Goal: Transaction & Acquisition: Obtain resource

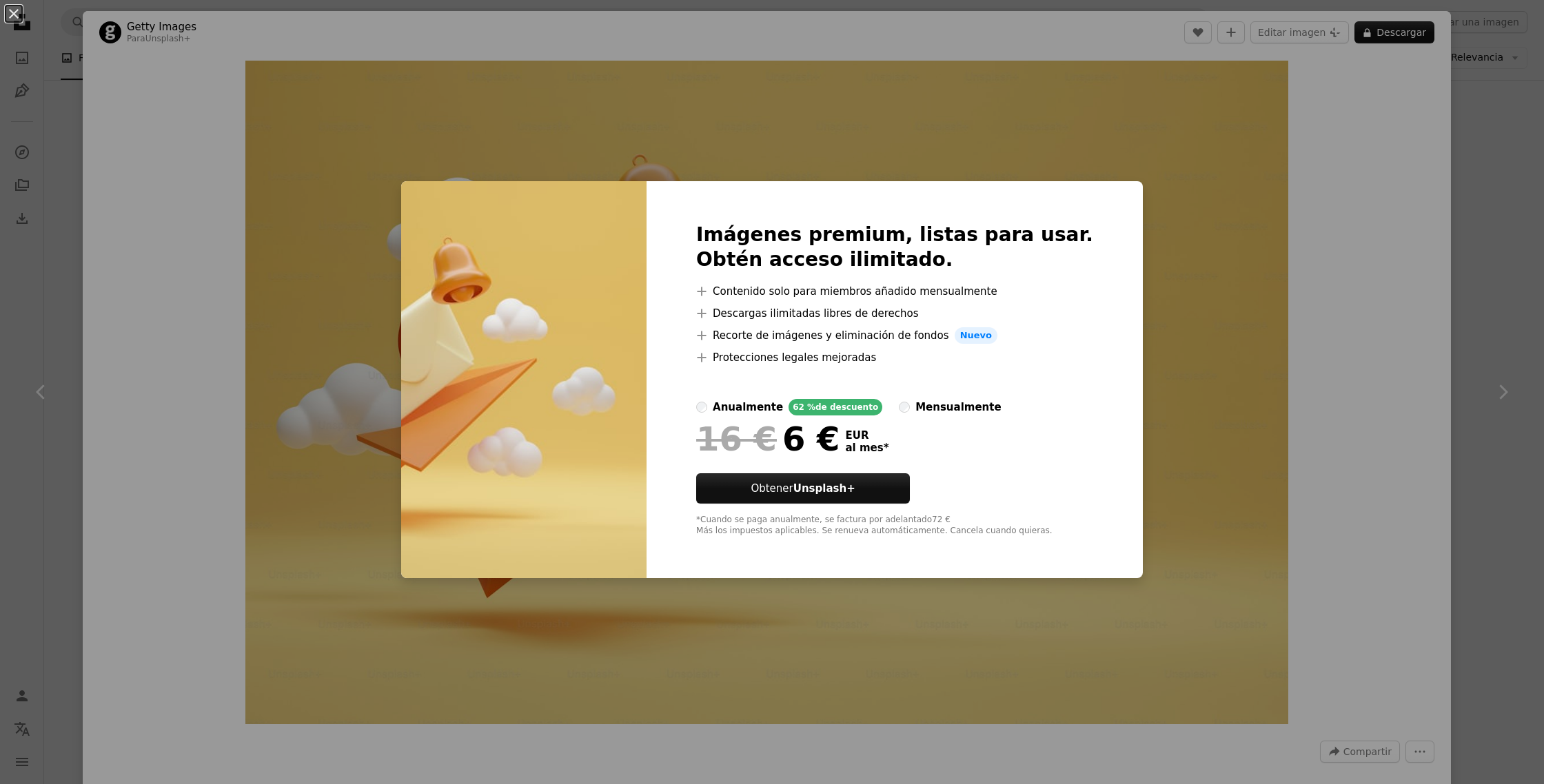
click at [1373, 201] on div "An X shape Imágenes premium, listas para usar. Obtén acceso ilimitado. A plus s…" at bounding box center [772, 392] width 1544 height 784
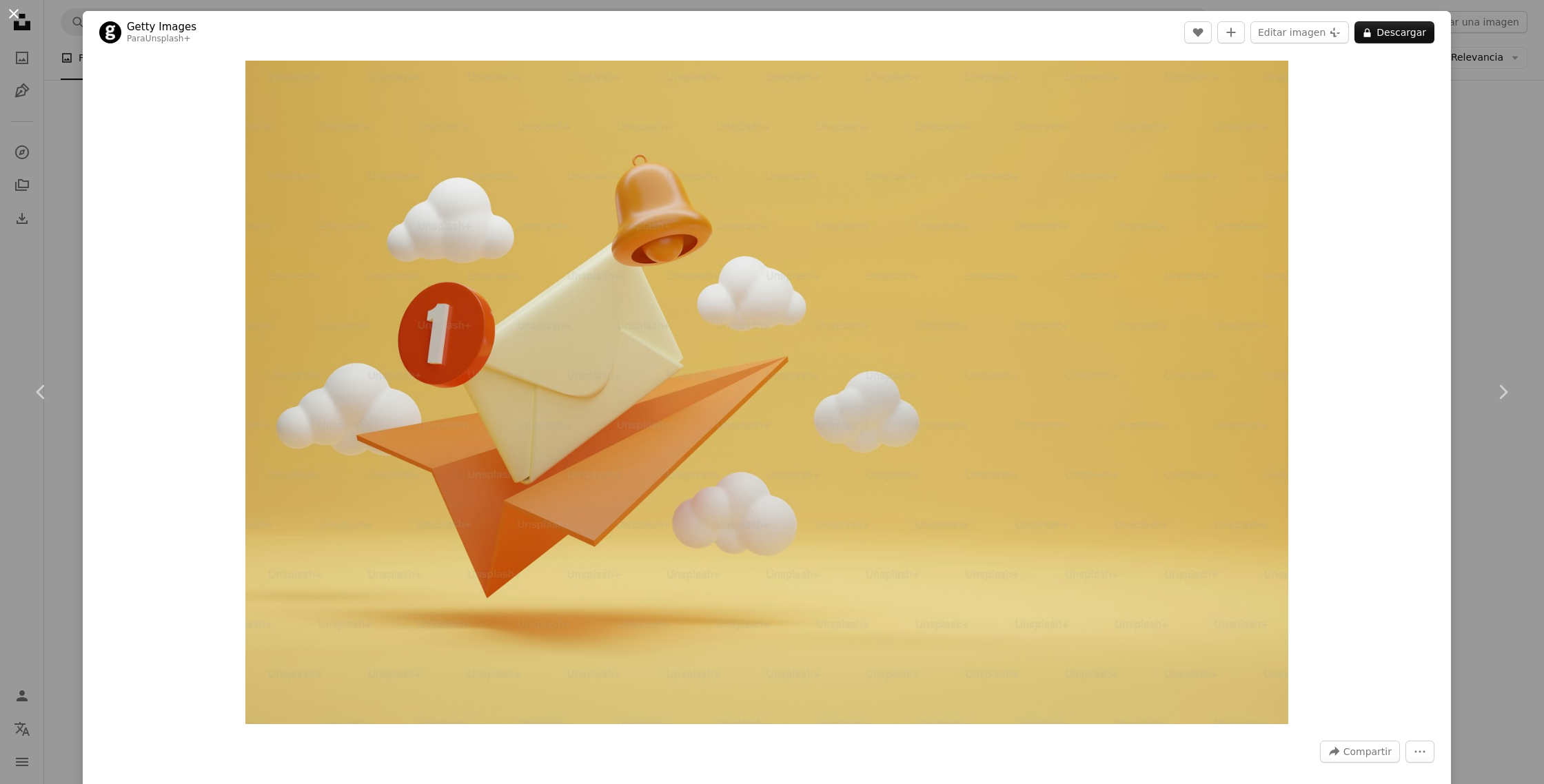
click at [11, 10] on button "An X shape" at bounding box center [14, 14] width 16 height 16
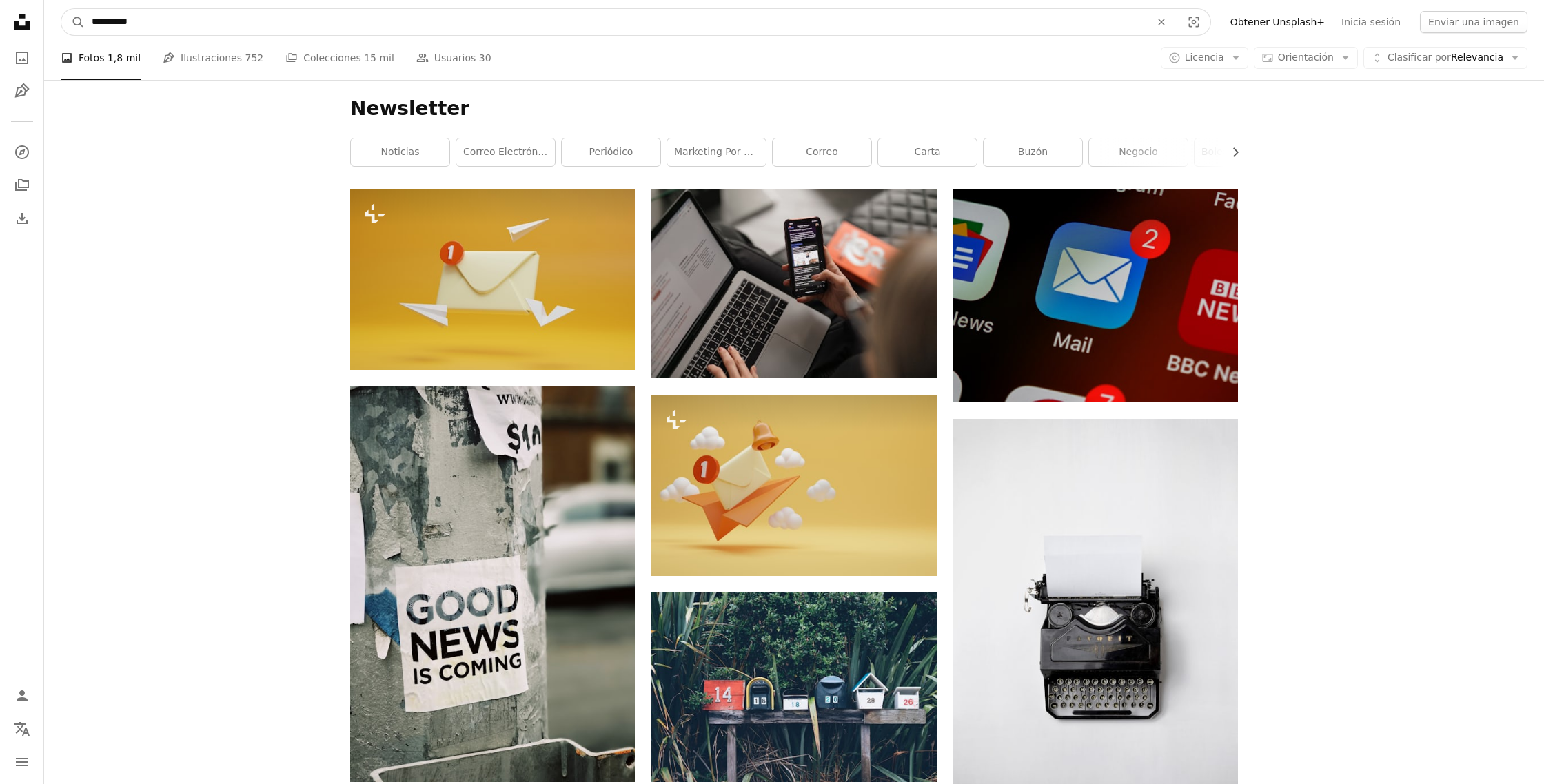
click at [346, 33] on input "**********" at bounding box center [615, 21] width 1061 height 26
click at [62, 9] on button "A magnifying glass" at bounding box center [73, 21] width 23 height 26
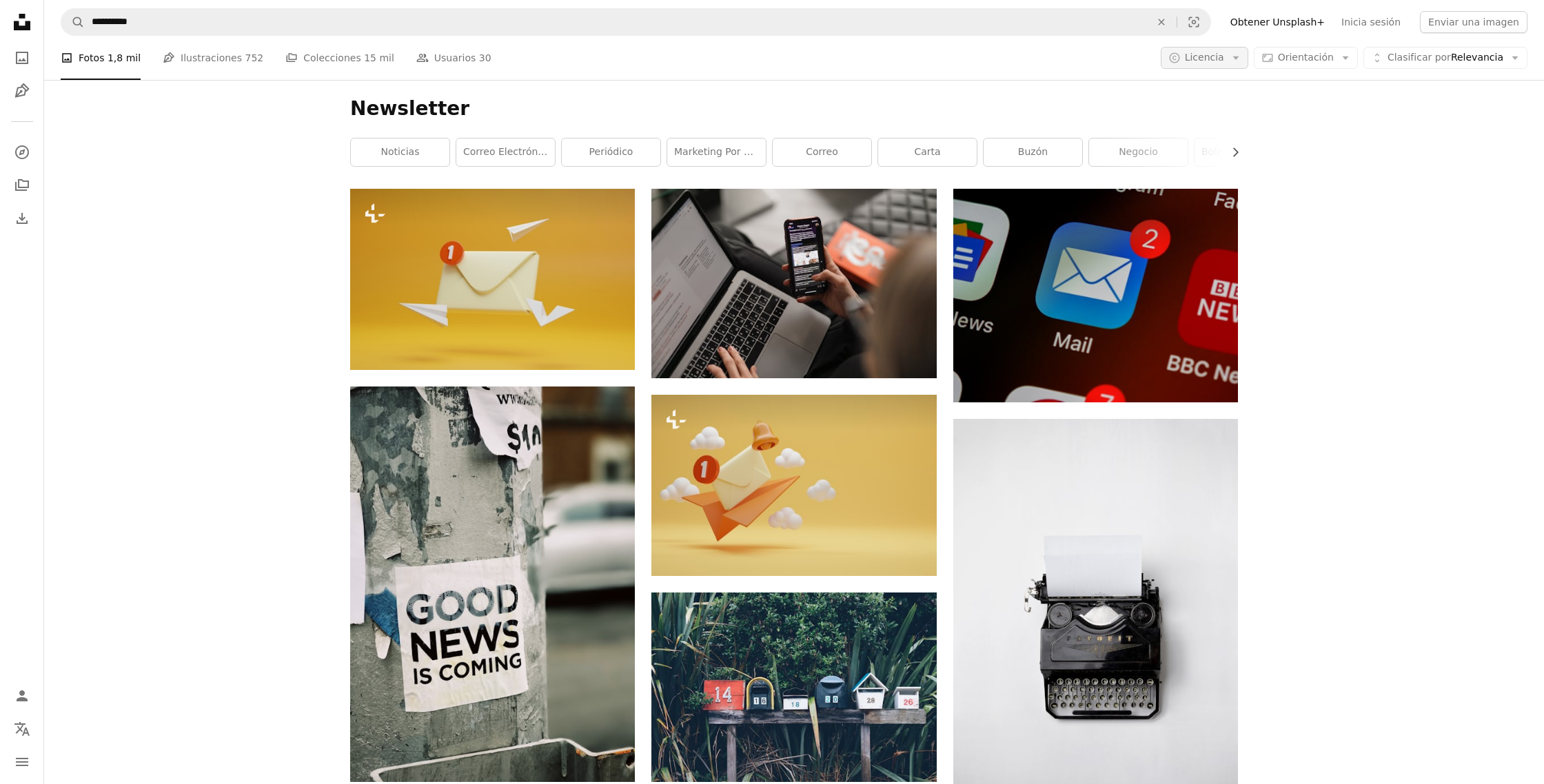
click at [1220, 59] on span "Licencia" at bounding box center [1204, 57] width 40 height 11
click at [1210, 167] on span "Gratuita" at bounding box center [1240, 168] width 84 height 14
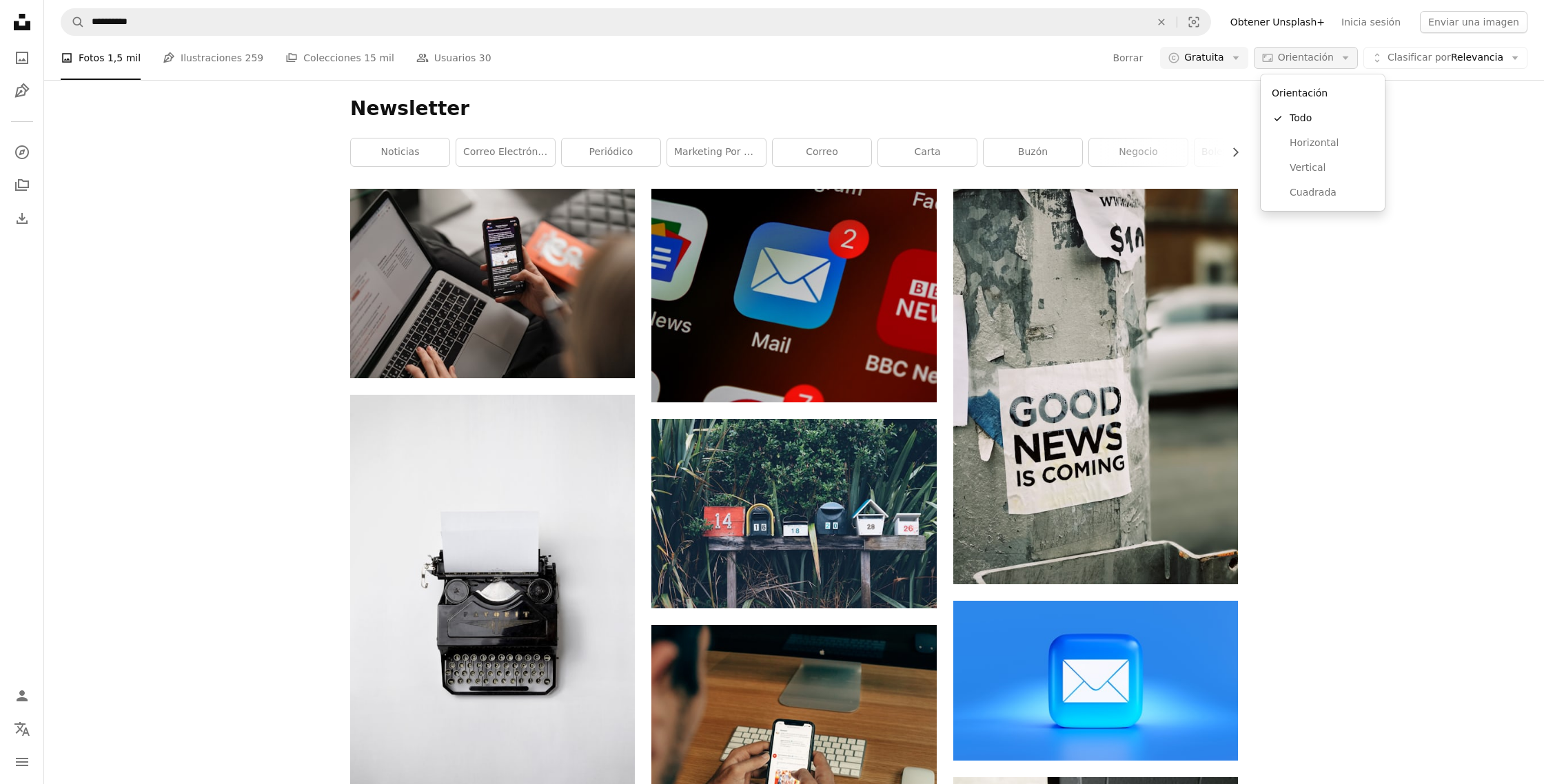
click at [1289, 57] on span "Orientación" at bounding box center [1305, 57] width 56 height 11
click at [1296, 146] on span "Horizontal" at bounding box center [1331, 143] width 84 height 14
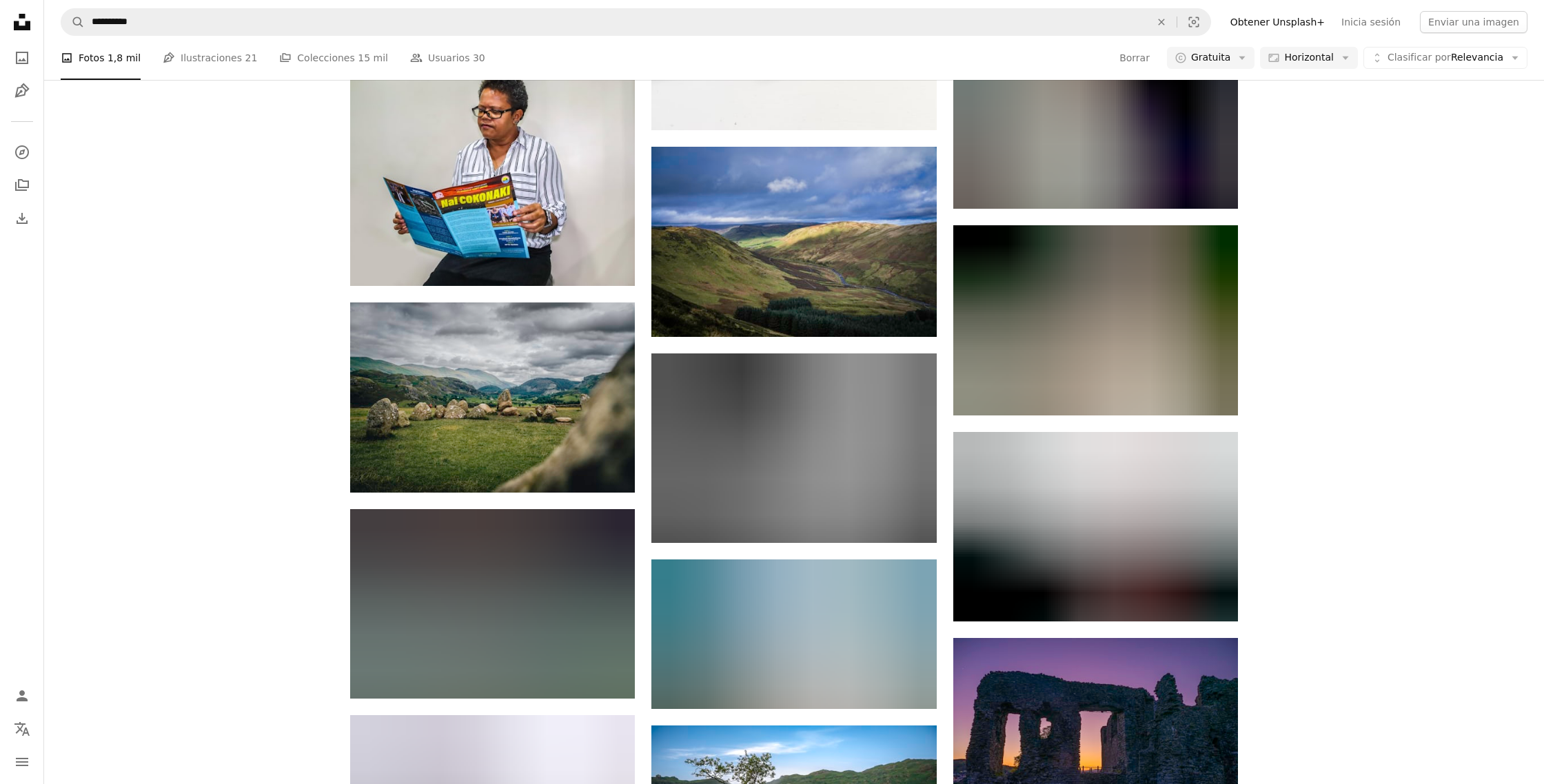
scroll to position [3533, 0]
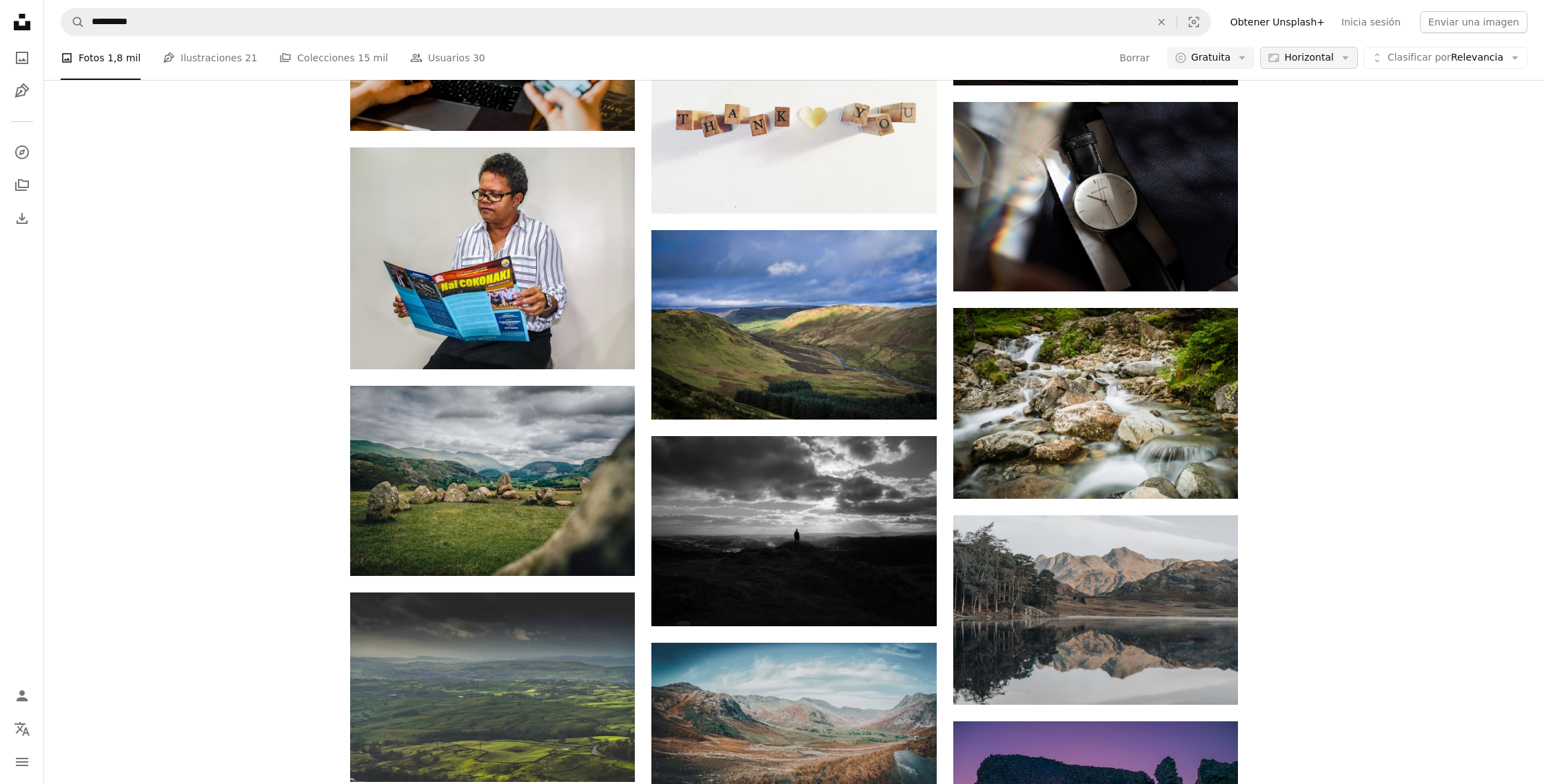
click at [1296, 59] on span "Horizontal" at bounding box center [1308, 58] width 49 height 14
click at [1378, 57] on body "**********" at bounding box center [772, 101] width 1544 height 7269
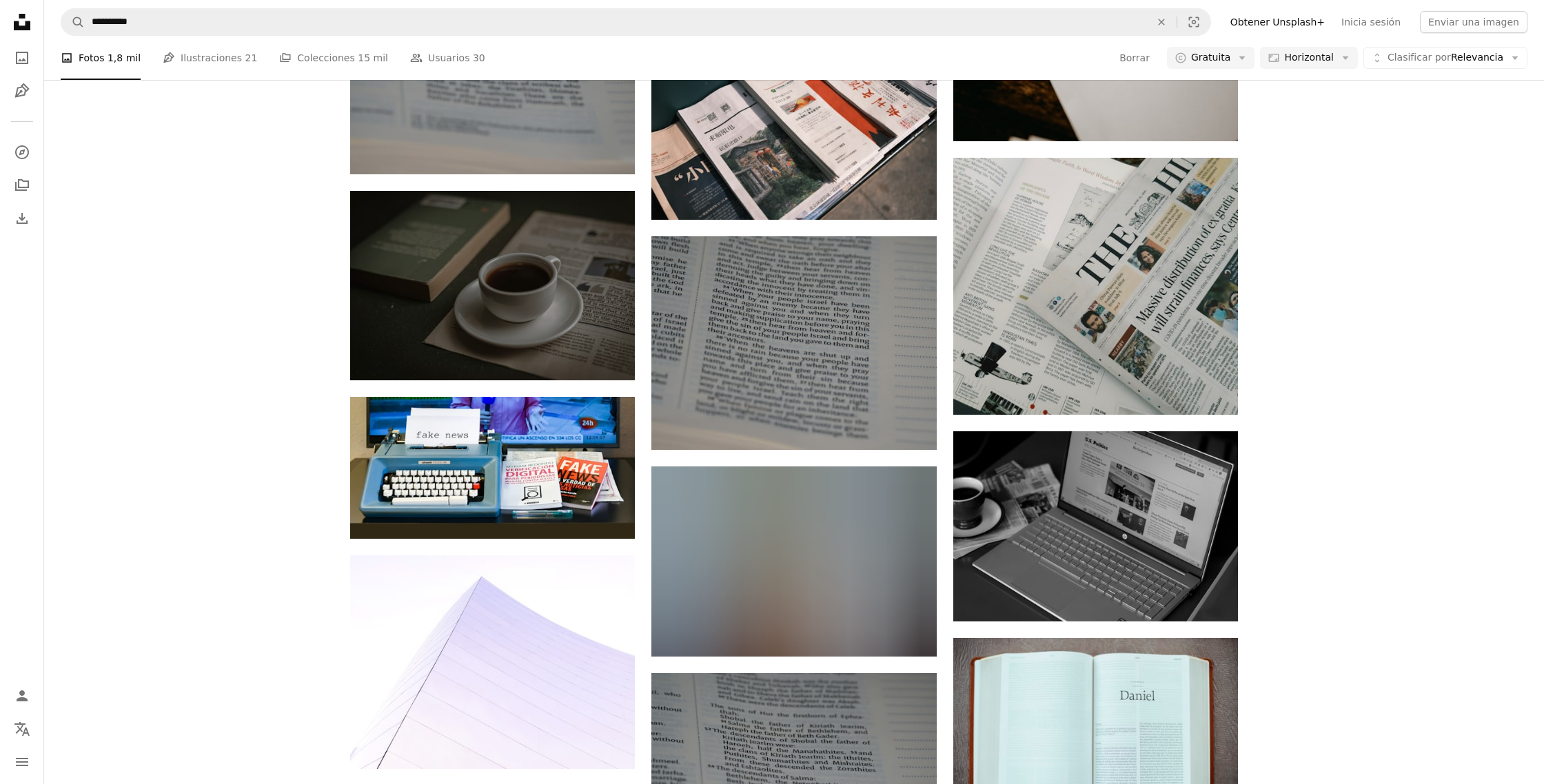
scroll to position [4966, 0]
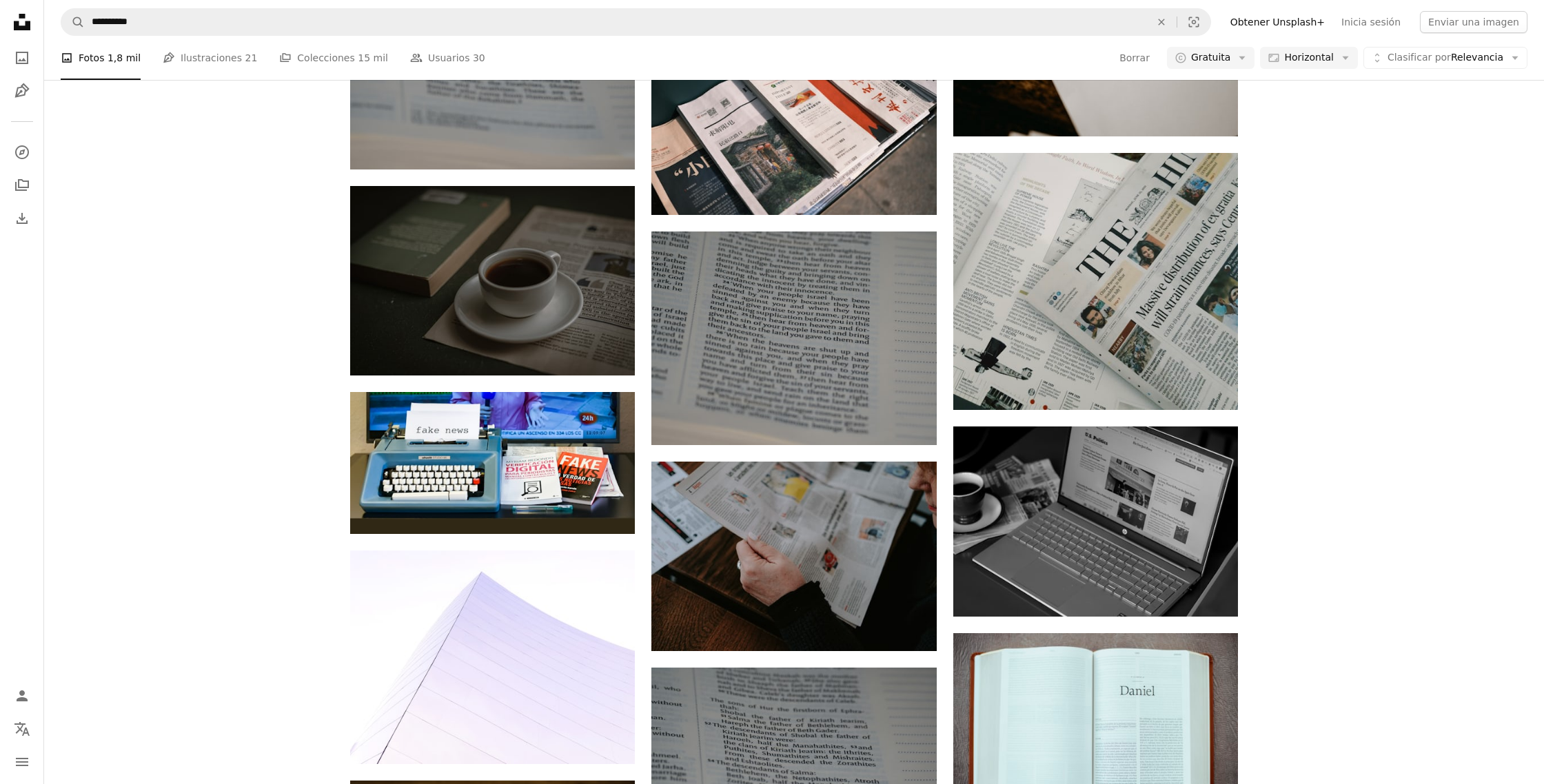
click at [149, 66] on ul "A photo Fotos 1,8 mil Pen Tool Ilustraciones 21 A stack of folders Colecciones …" at bounding box center [273, 58] width 425 height 44
click at [201, 60] on link "Pen Tool Ilustraciones 21" at bounding box center [210, 58] width 95 height 44
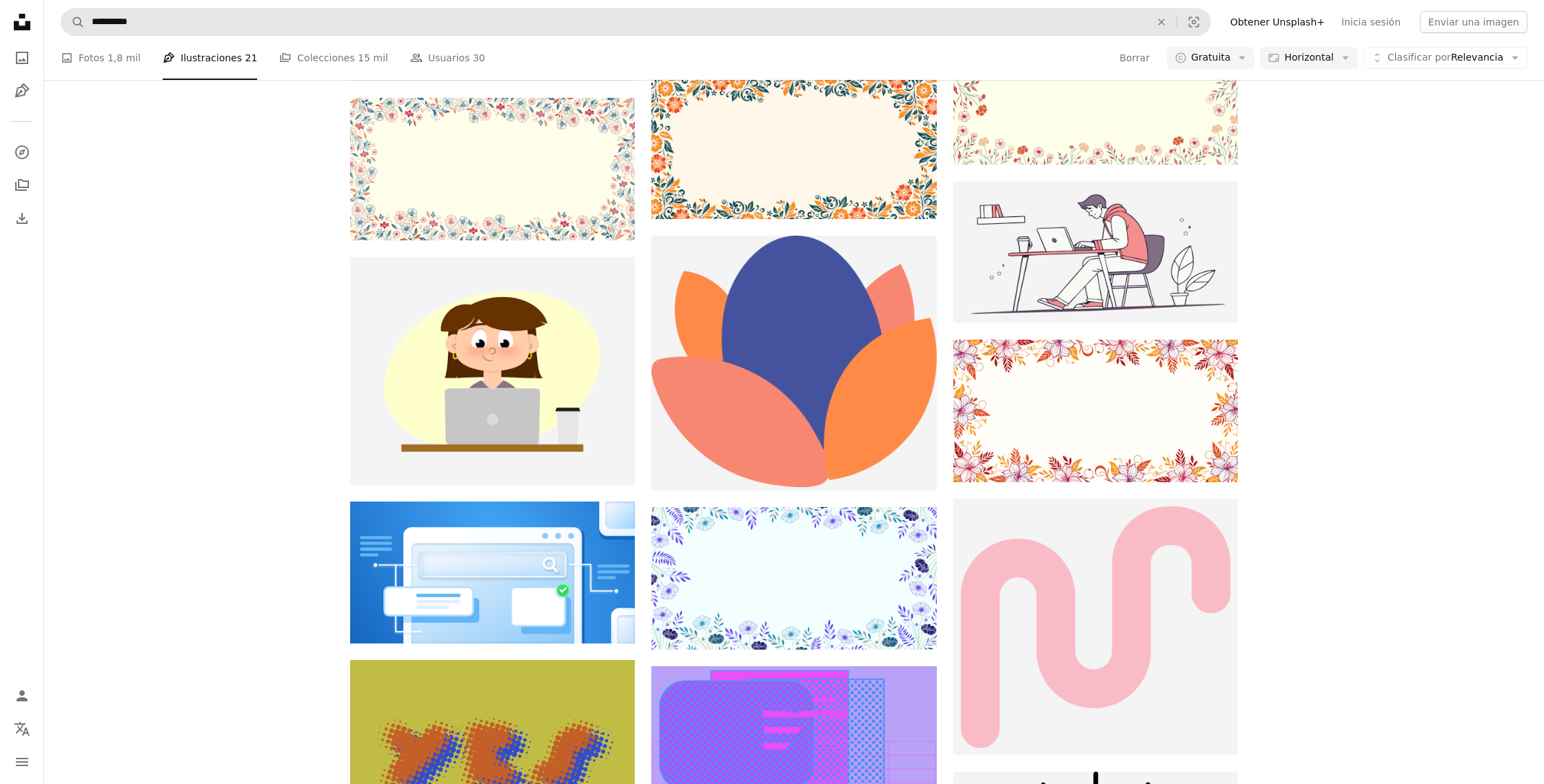
scroll to position [180, 0]
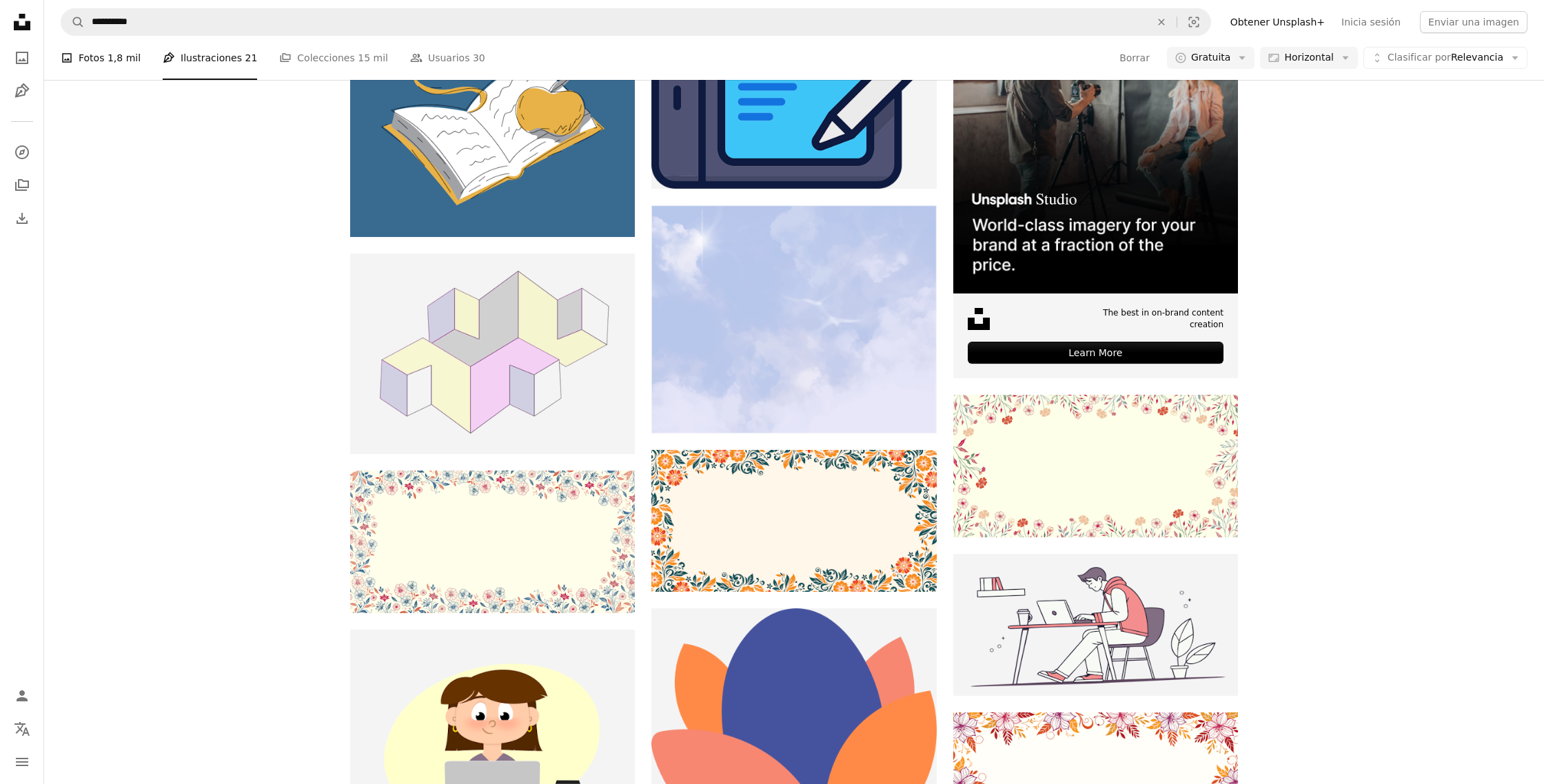
click at [93, 54] on link "A photo Fotos 1,8 mil" at bounding box center [100, 58] width 80 height 44
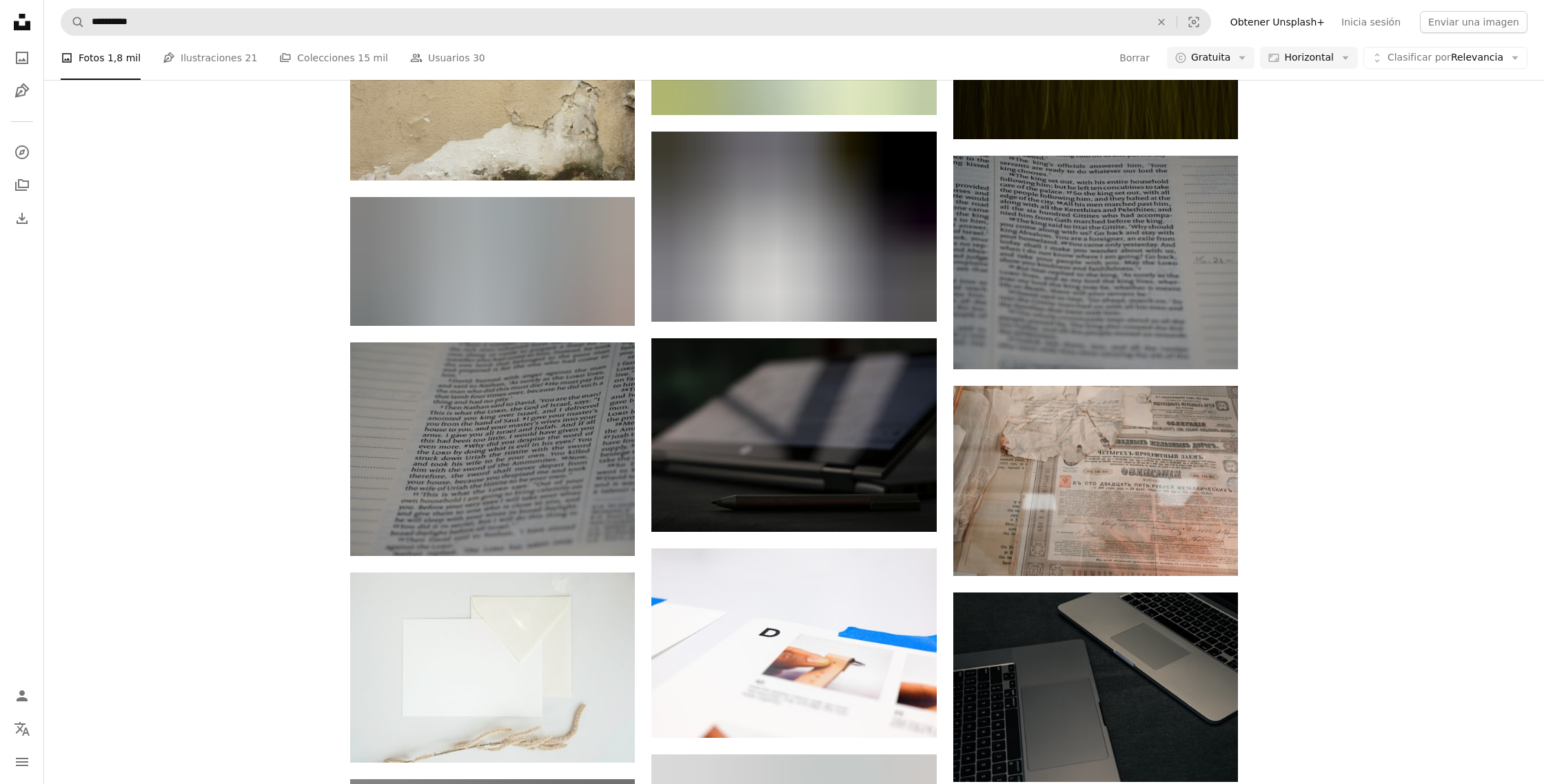
scroll to position [24687, 0]
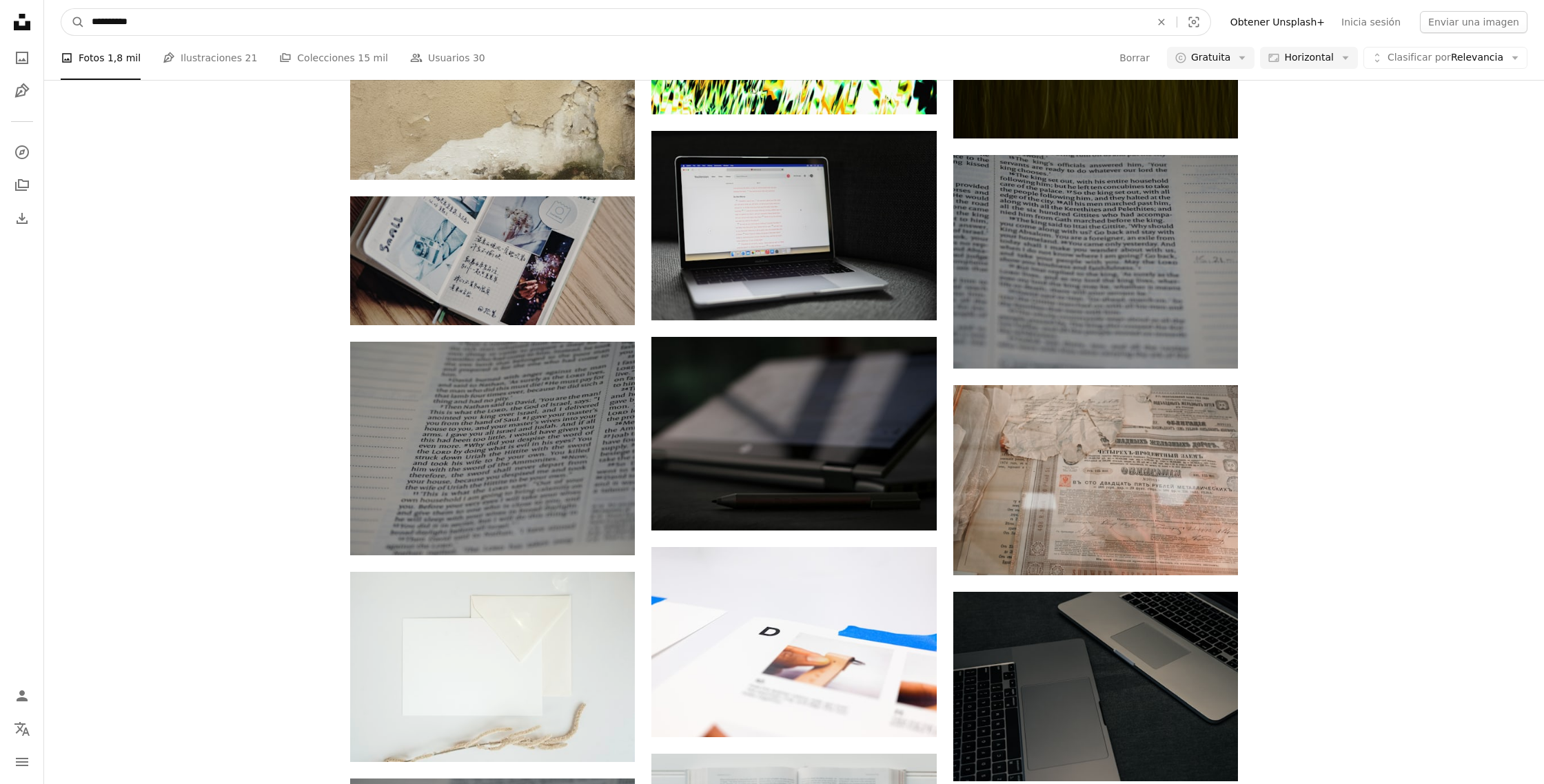
click at [136, 26] on input "**********" at bounding box center [615, 21] width 1061 height 26
type input "*****"
click button "A magnifying glass" at bounding box center [73, 21] width 23 height 26
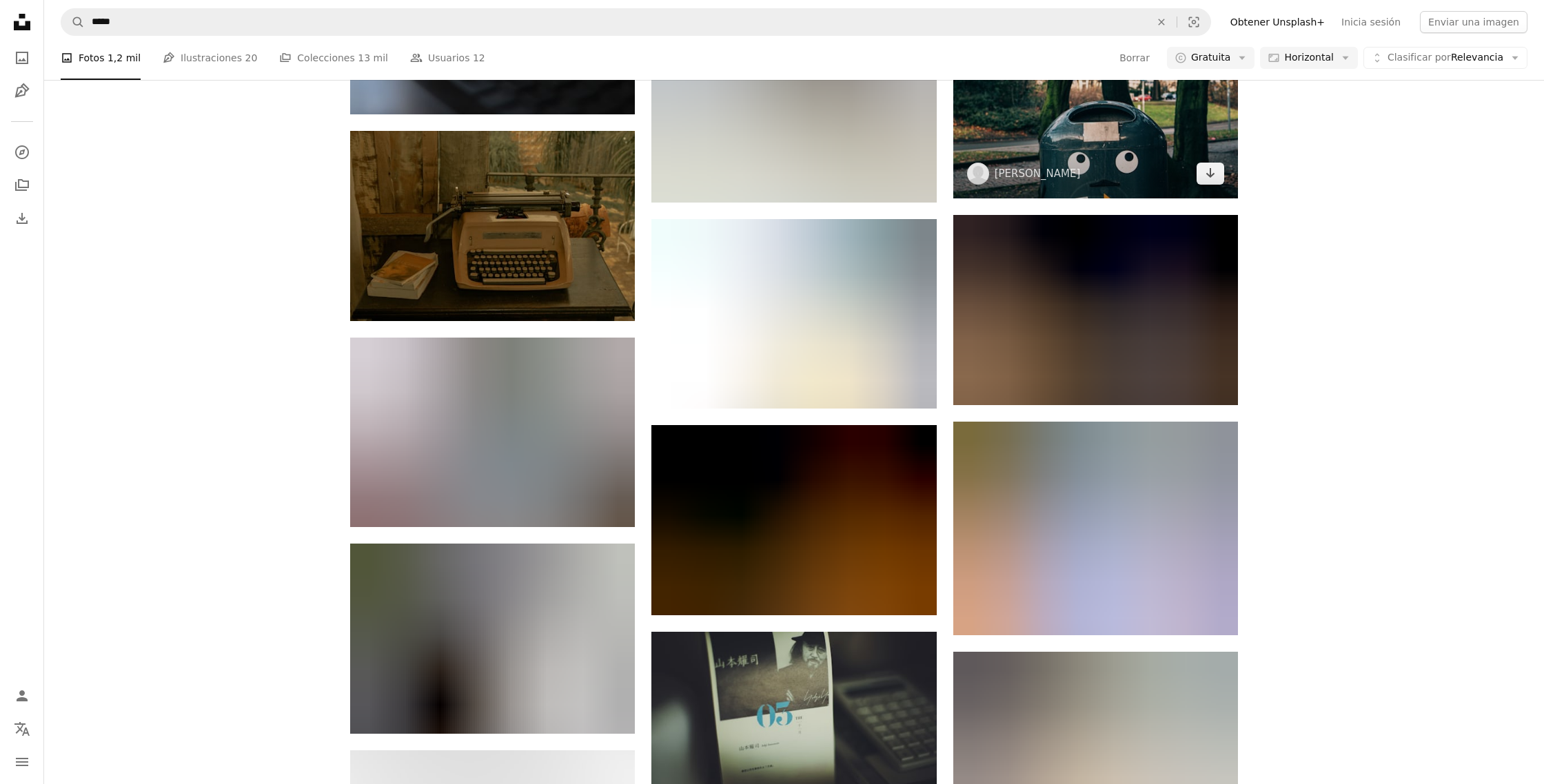
scroll to position [41206, 0]
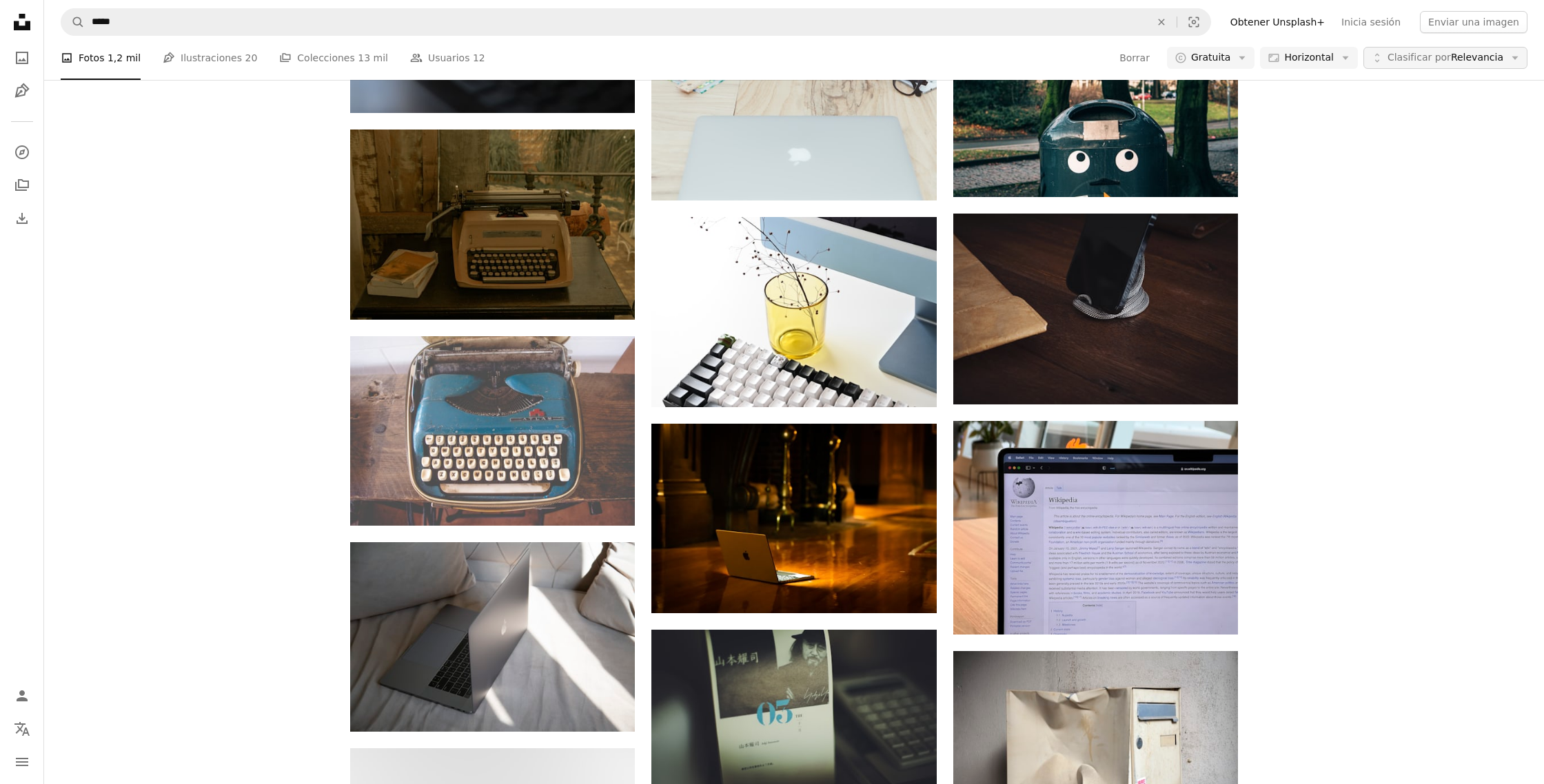
click at [1452, 59] on span "Clasificar por Relevancia" at bounding box center [1446, 58] width 116 height 14
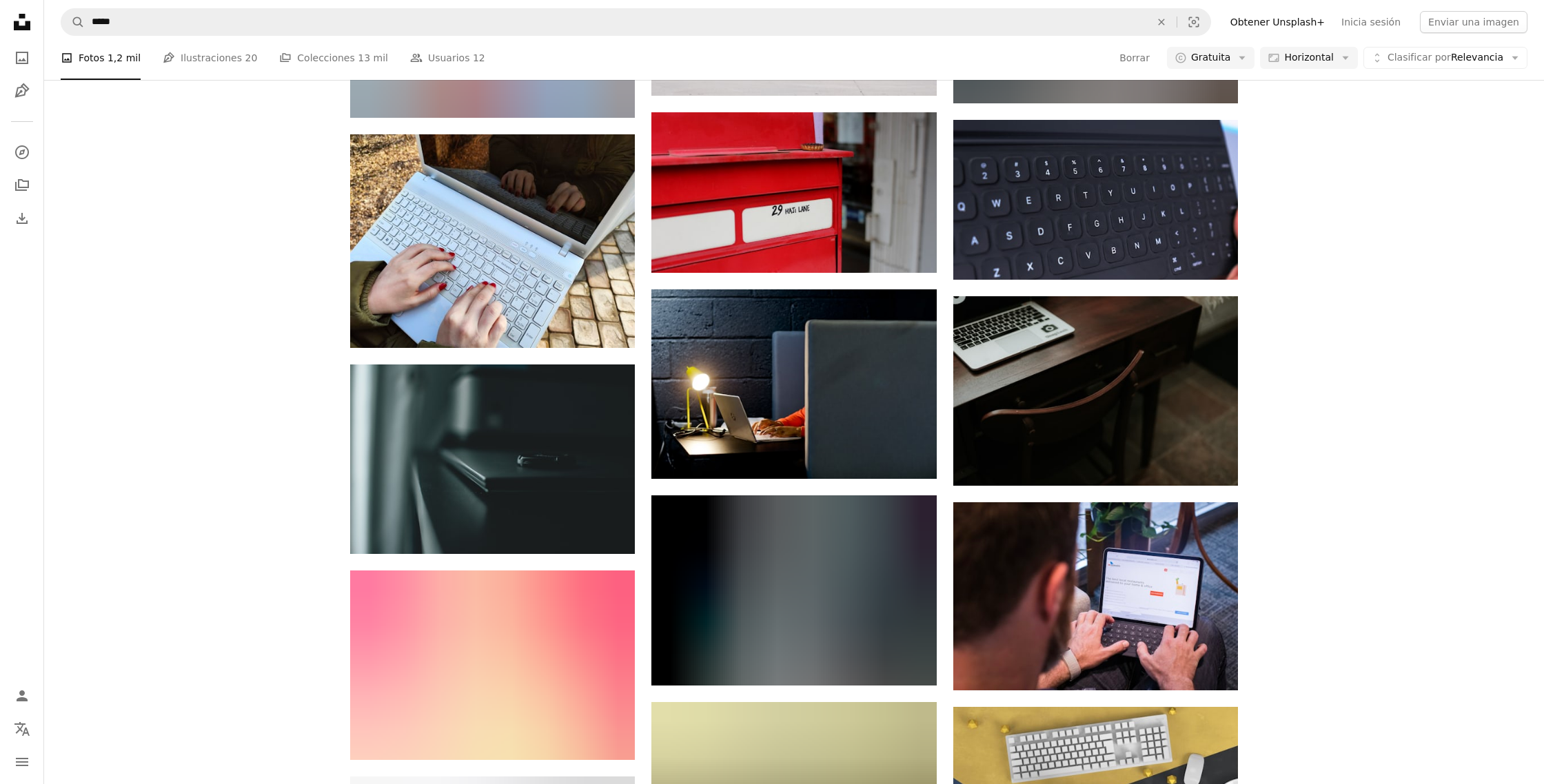
scroll to position [51500, 0]
